Goal: Information Seeking & Learning: Compare options

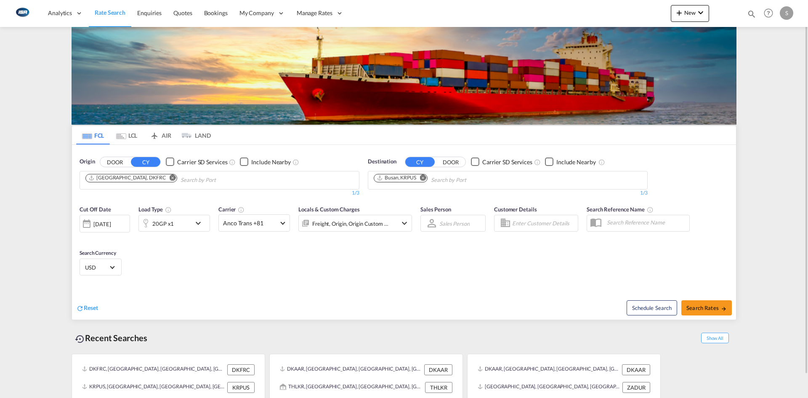
click at [170, 179] on md-icon "Remove" at bounding box center [173, 177] width 6 height 6
click at [155, 179] on input "Chips input." at bounding box center [125, 179] width 80 height 13
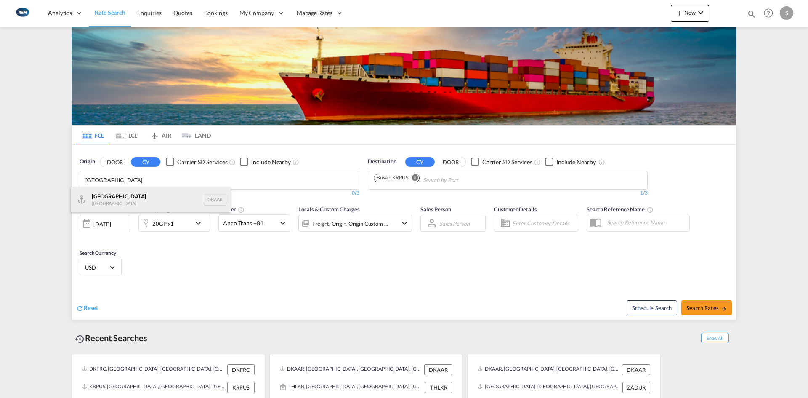
type input "[GEOGRAPHIC_DATA]"
click at [133, 206] on div "Aarhus [GEOGRAPHIC_DATA] DKAAR" at bounding box center [151, 199] width 160 height 25
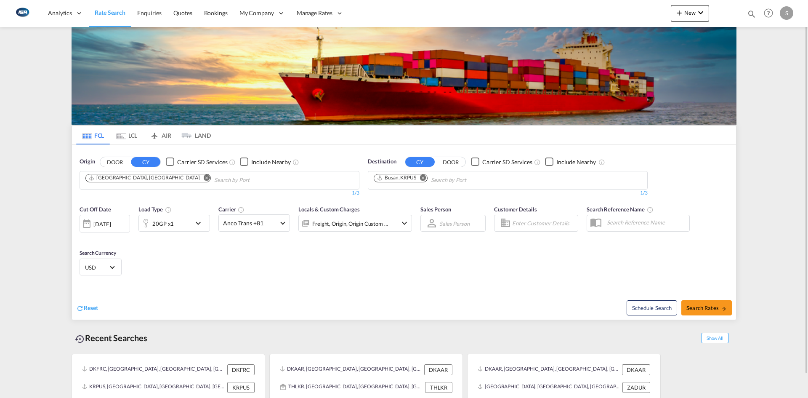
click at [425, 179] on md-icon "Remove" at bounding box center [423, 177] width 6 height 6
click at [416, 180] on body "Analytics Reports Dashboard Rate Search Enquiries Quotes Bookings" at bounding box center [404, 199] width 808 height 398
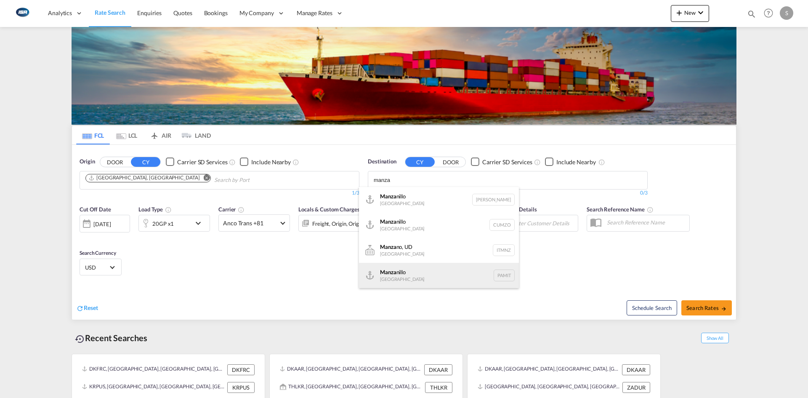
type input "manza"
click at [399, 276] on div "Manza nillo Panama PAMIT" at bounding box center [439, 274] width 160 height 25
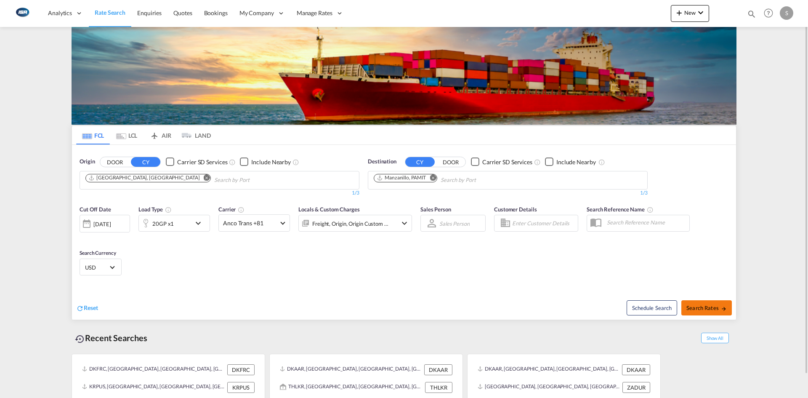
click at [707, 308] on span "Search Rates" at bounding box center [706, 307] width 40 height 7
type input "DKAAR to PAMIT / [DATE]"
